Goal: Navigation & Orientation: Find specific page/section

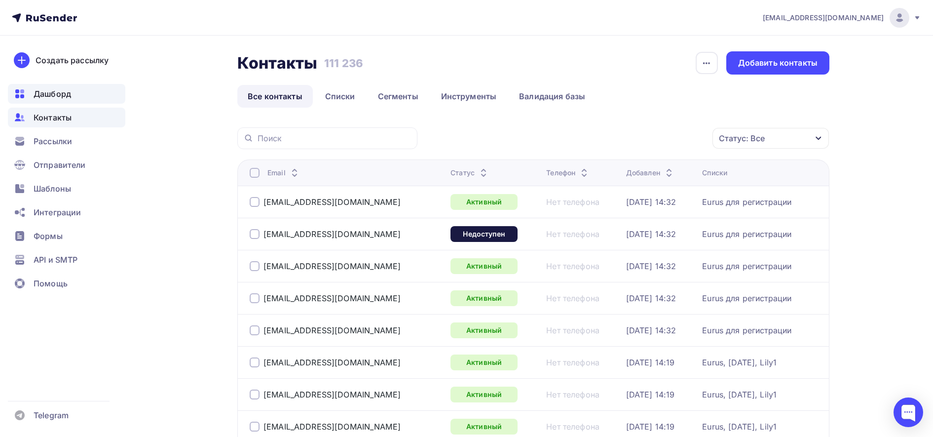
click at [71, 92] on span "Дашборд" at bounding box center [53, 94] width 38 height 12
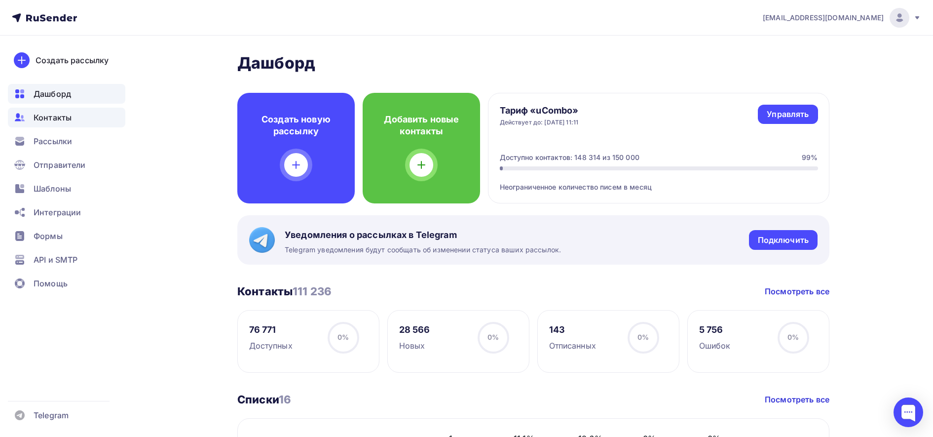
click at [69, 122] on span "Контакты" at bounding box center [53, 118] width 38 height 12
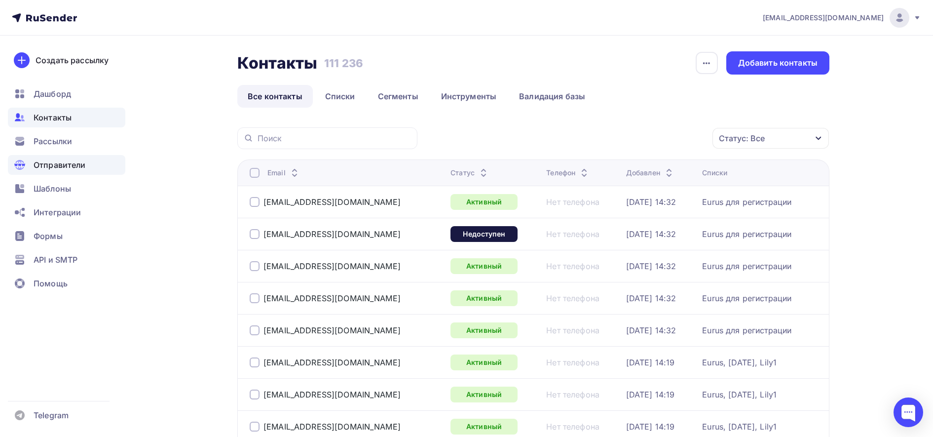
click at [64, 167] on span "Отправители" at bounding box center [60, 165] width 52 height 12
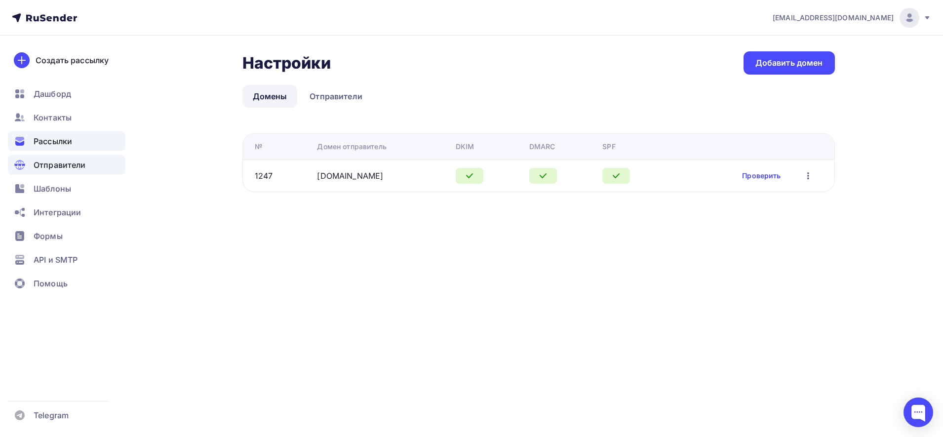
click at [62, 147] on div "Рассылки" at bounding box center [66, 141] width 117 height 20
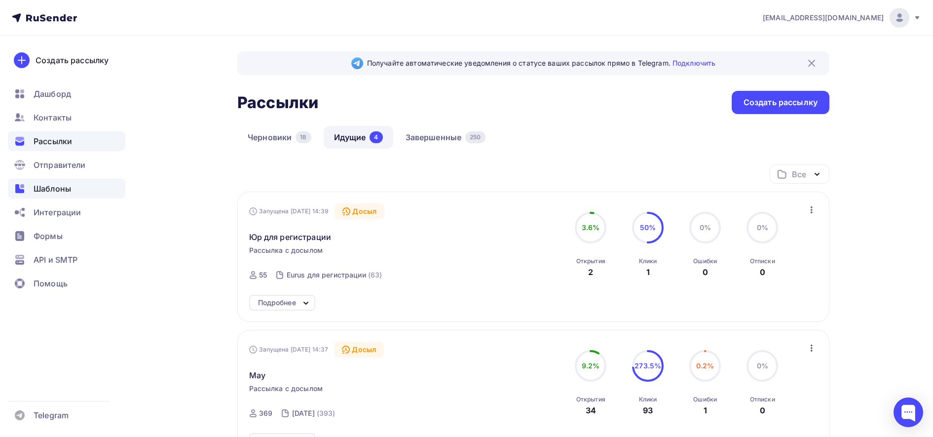
click at [64, 186] on span "Шаблоны" at bounding box center [53, 189] width 38 height 12
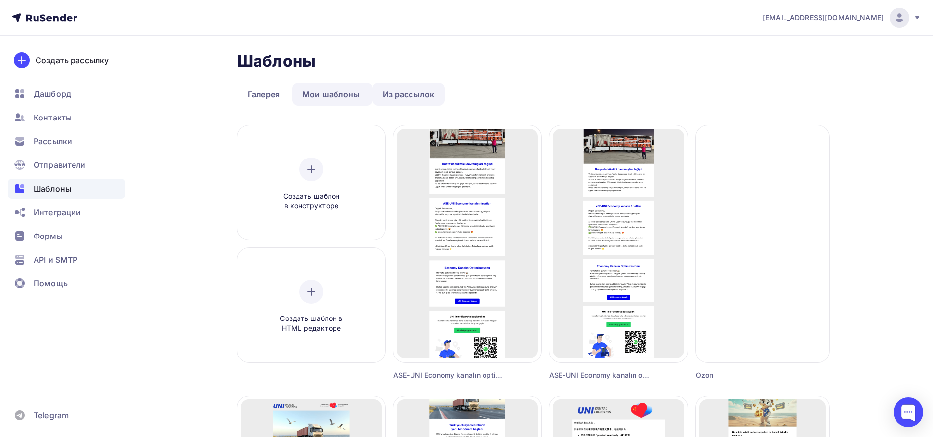
click at [412, 98] on link "Из рассылок" at bounding box center [409, 94] width 73 height 23
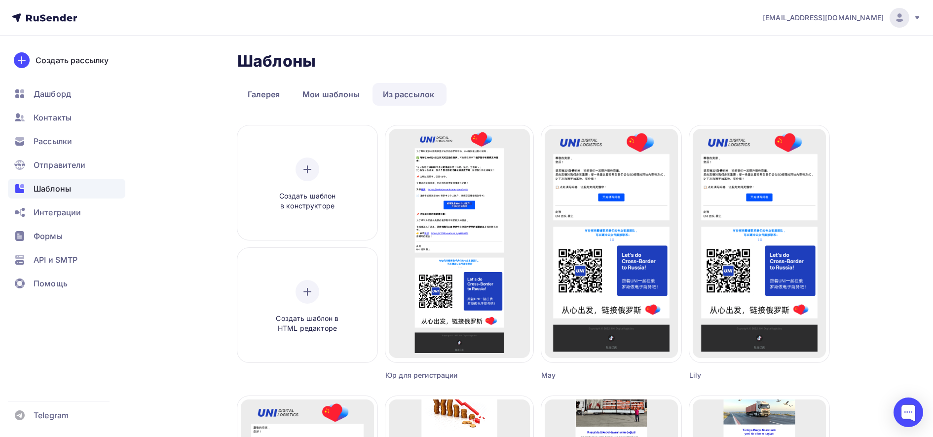
click at [607, 84] on ul "Галерея Мои шаблоны Из рассылок" at bounding box center [533, 94] width 592 height 23
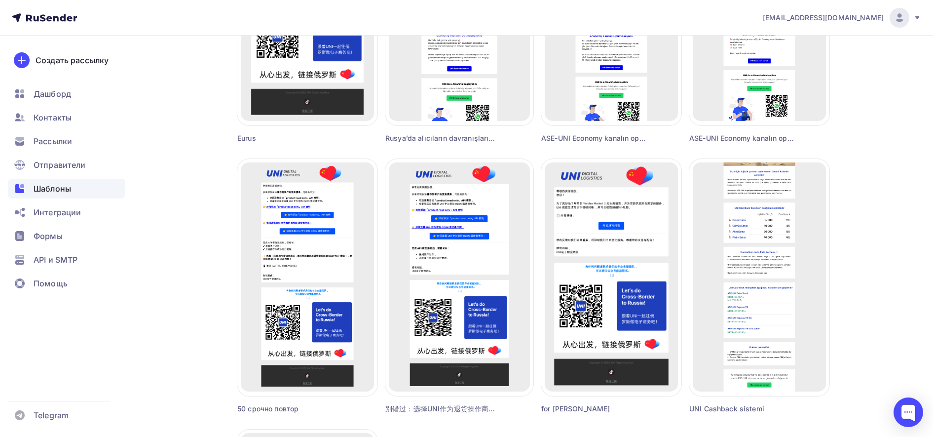
scroll to position [517, 0]
